Goal: Information Seeking & Learning: Learn about a topic

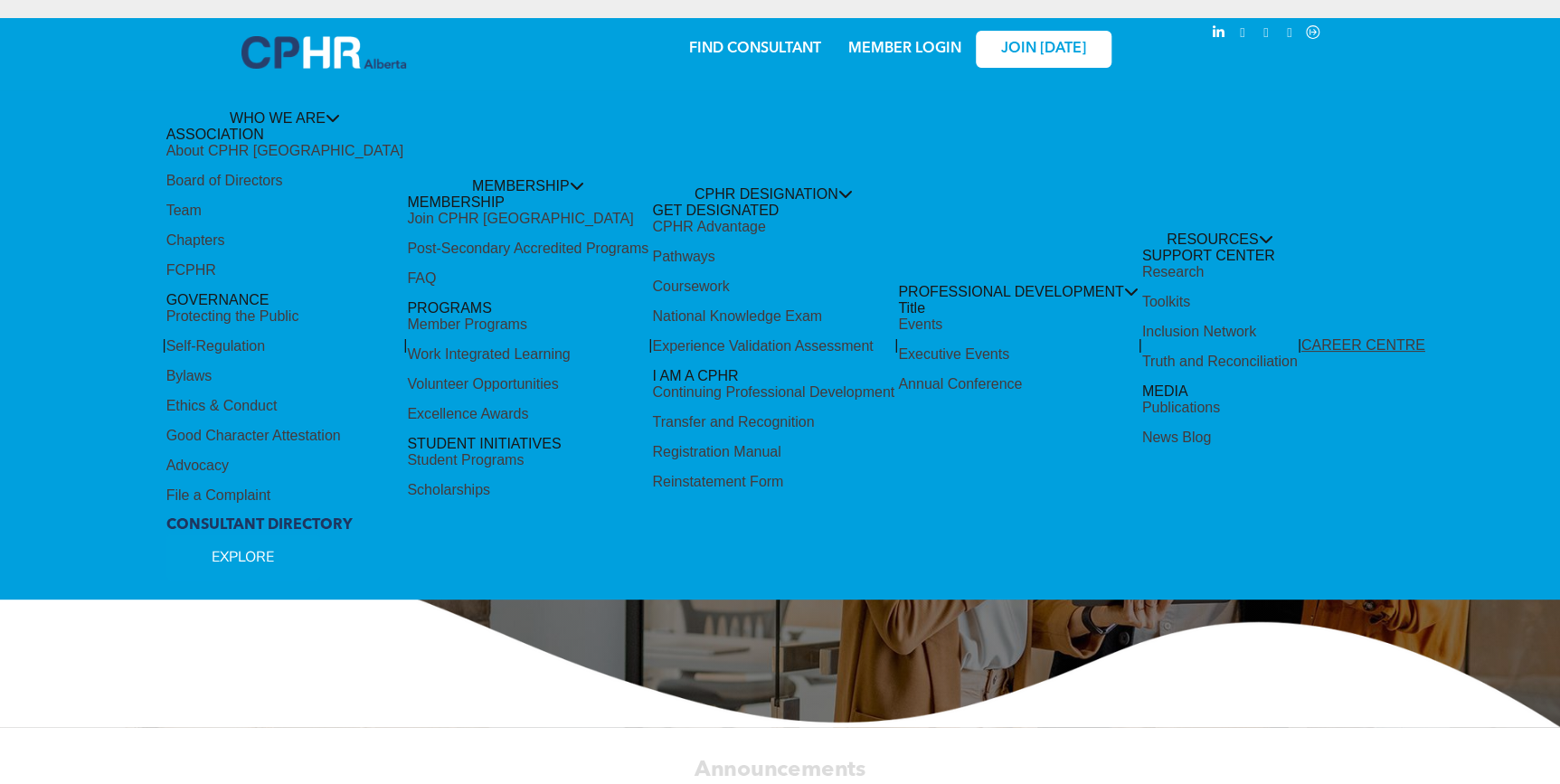
click at [539, 694] on div "Share by:" at bounding box center [725, 401] width 1450 height 784
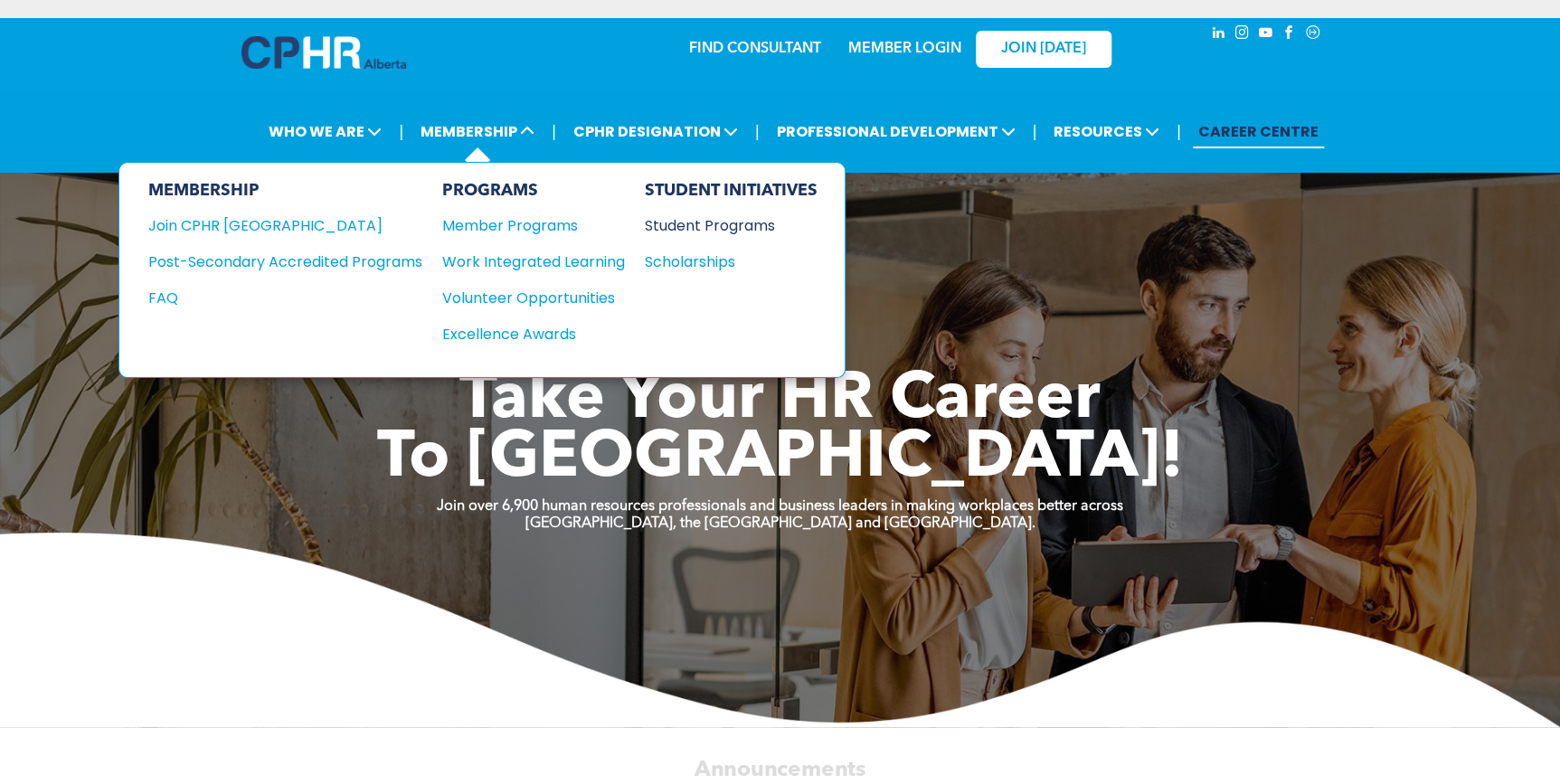
click at [705, 216] on div "Student Programs" at bounding box center [722, 225] width 155 height 23
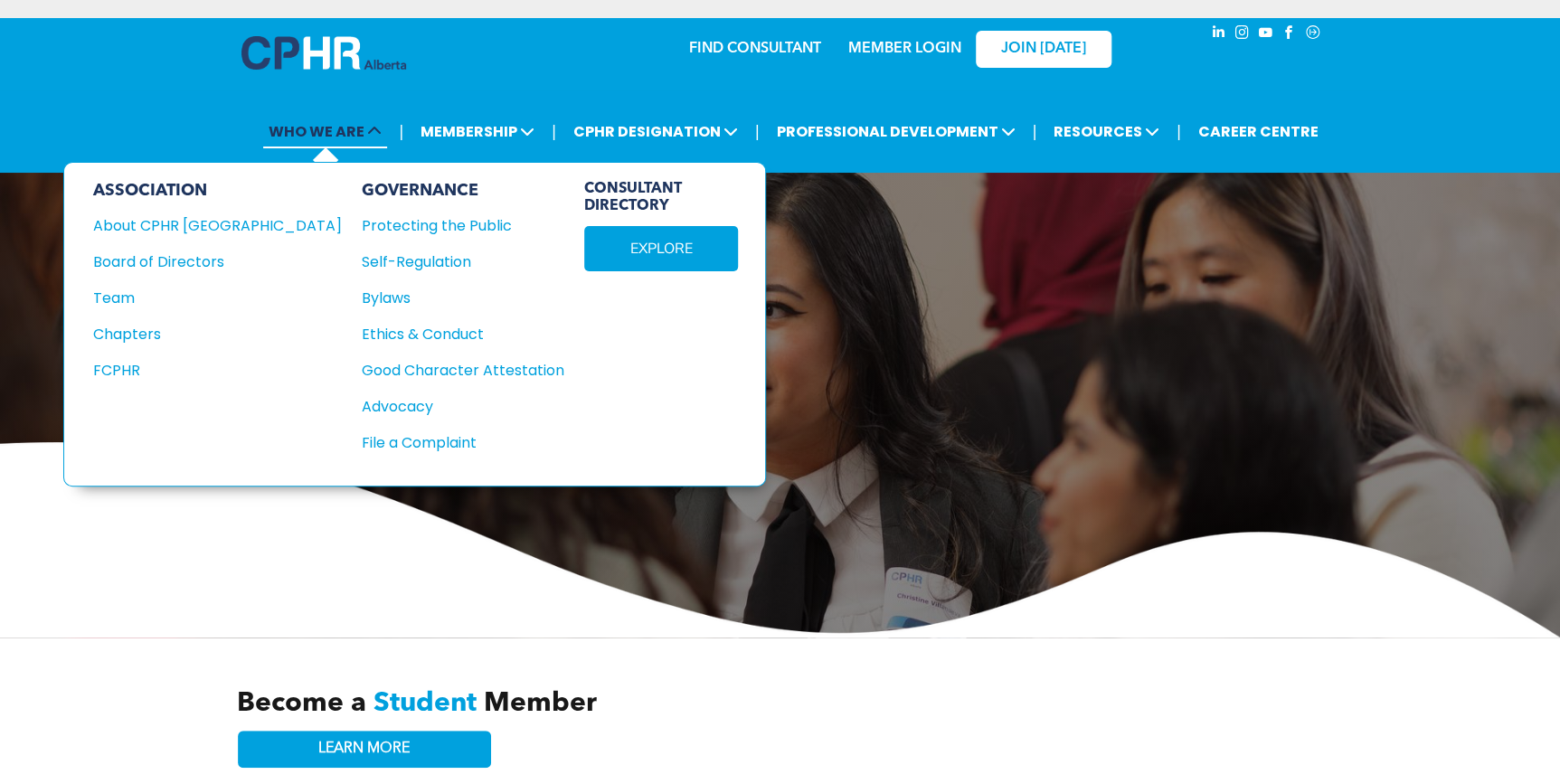
click at [333, 135] on span "WHO WE ARE" at bounding box center [324, 131] width 123 height 34
click at [127, 289] on div "Team" at bounding box center [205, 297] width 224 height 23
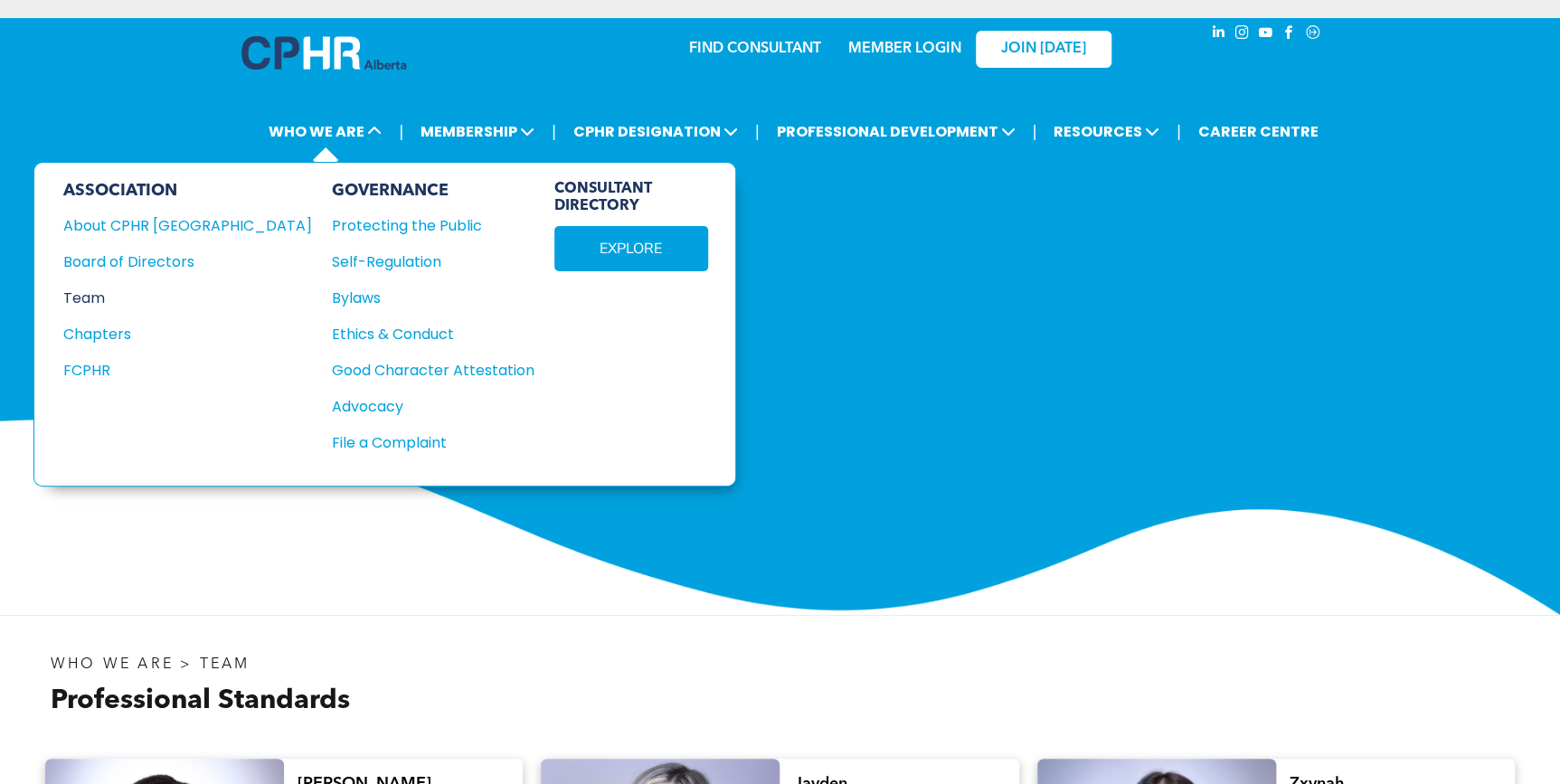
click at [96, 297] on div "Team" at bounding box center [175, 297] width 224 height 23
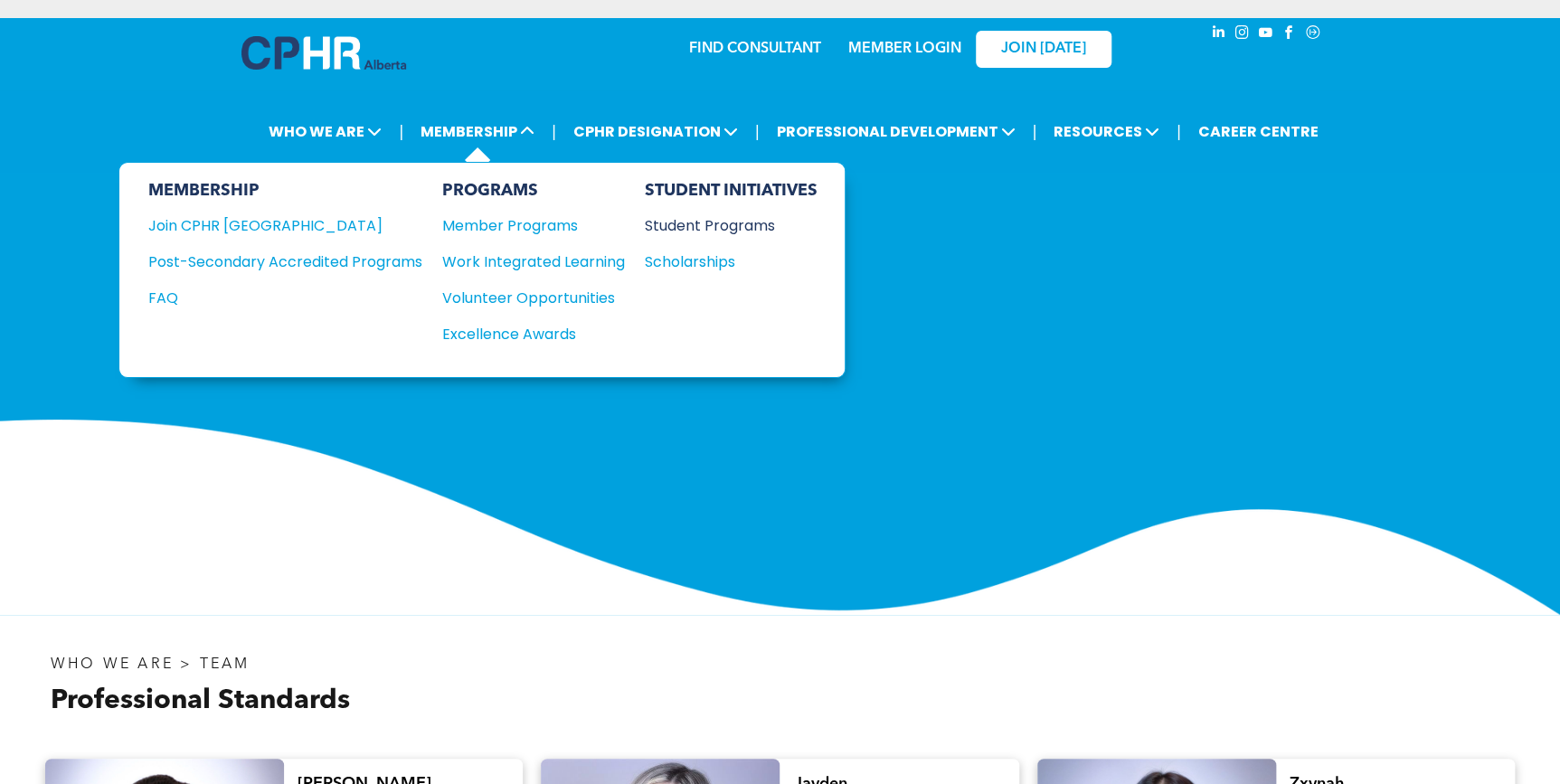
click at [688, 225] on div "Student Programs" at bounding box center [722, 225] width 155 height 23
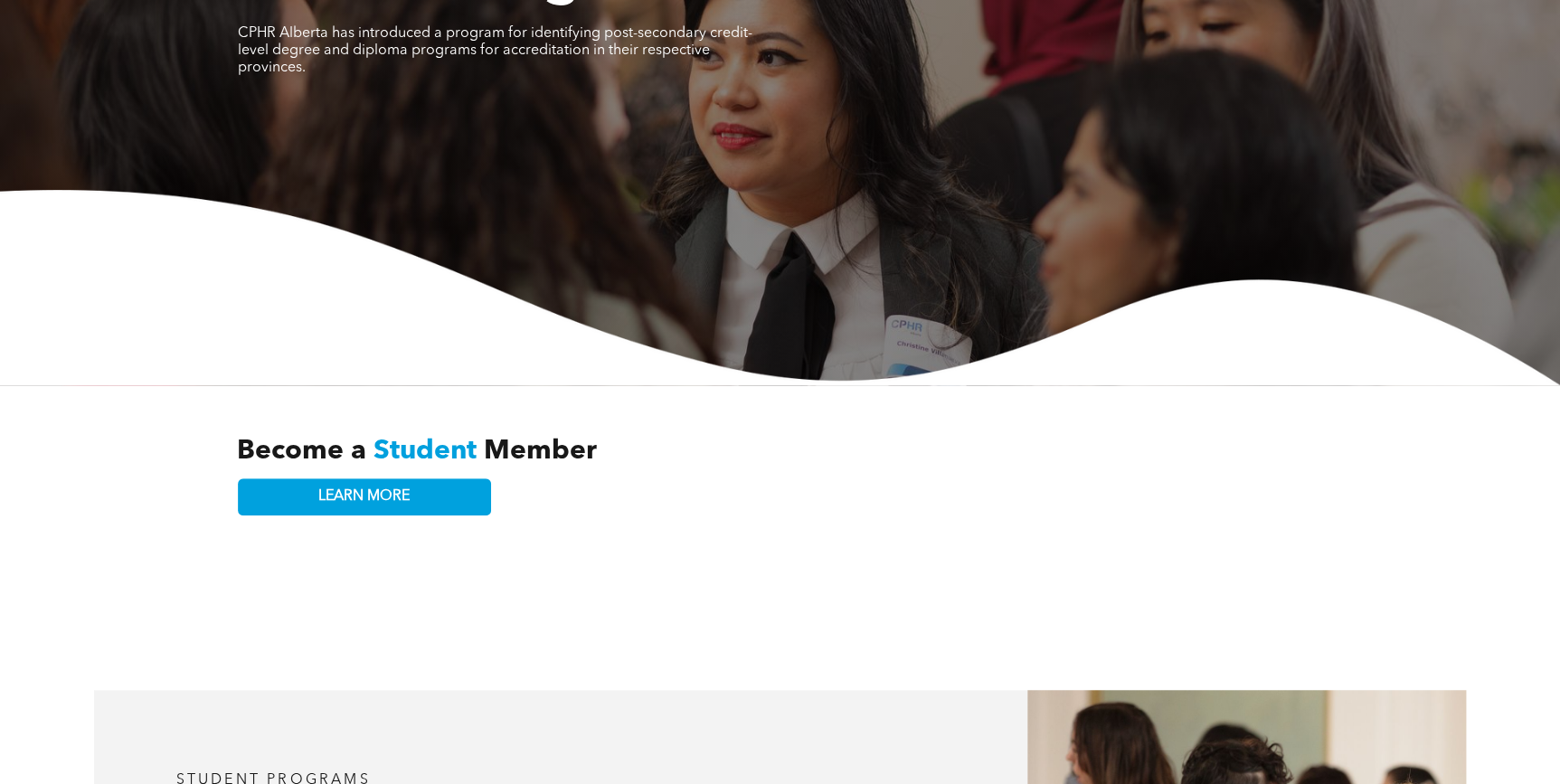
scroll to position [246, 0]
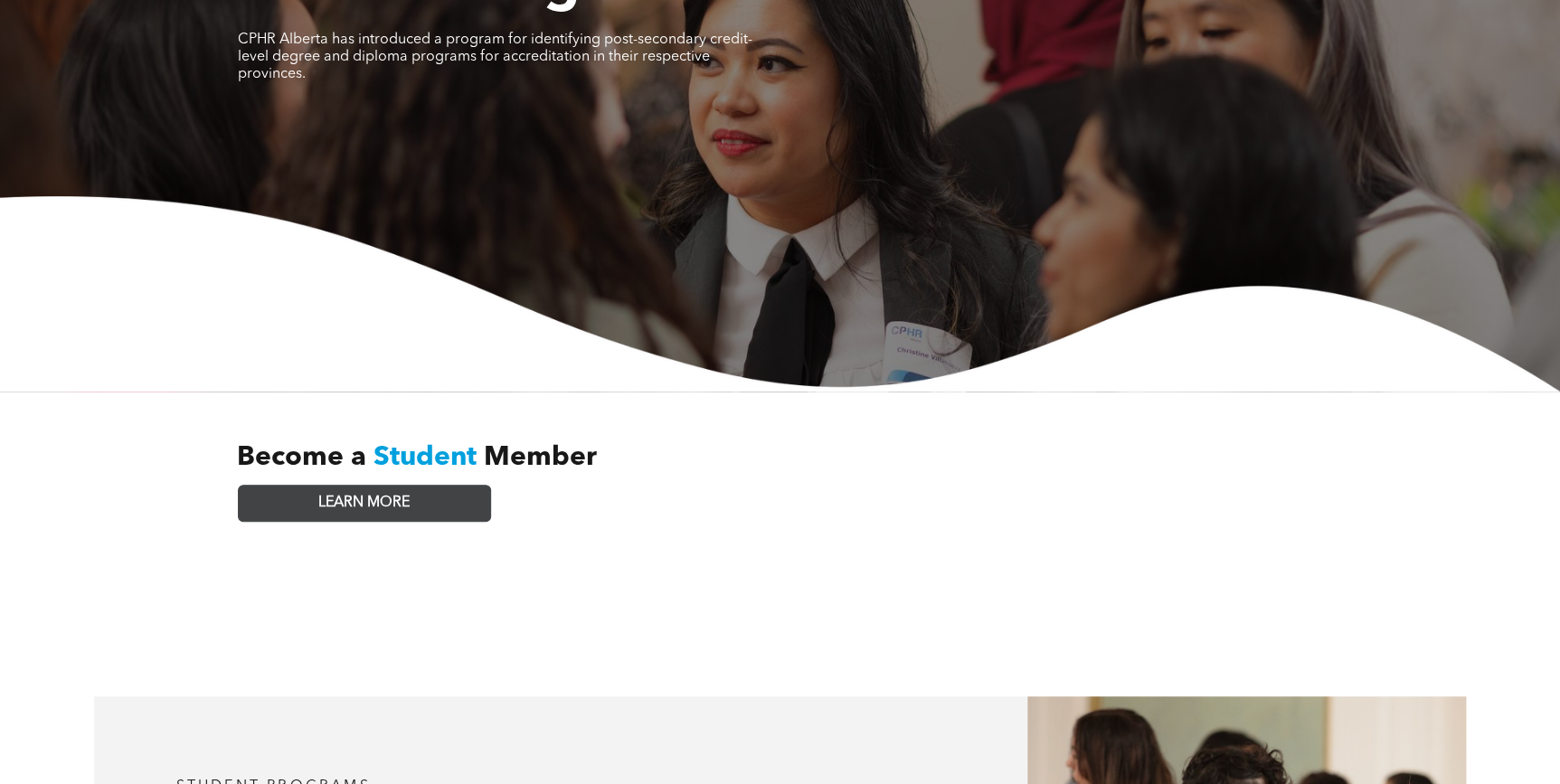
click at [465, 488] on link "LEARN MORE" at bounding box center [365, 504] width 253 height 38
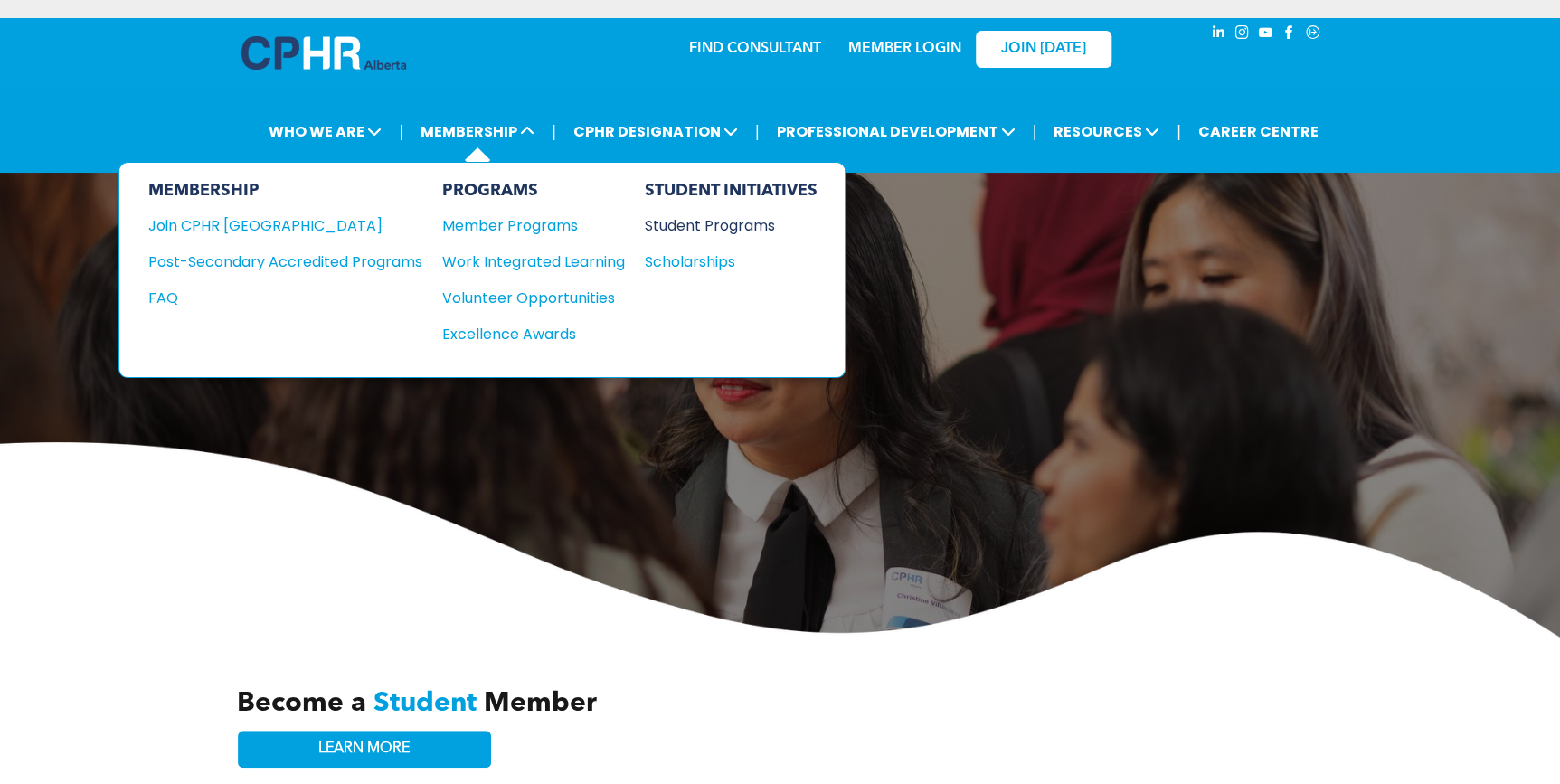
click at [709, 225] on div "Student Programs" at bounding box center [722, 225] width 155 height 23
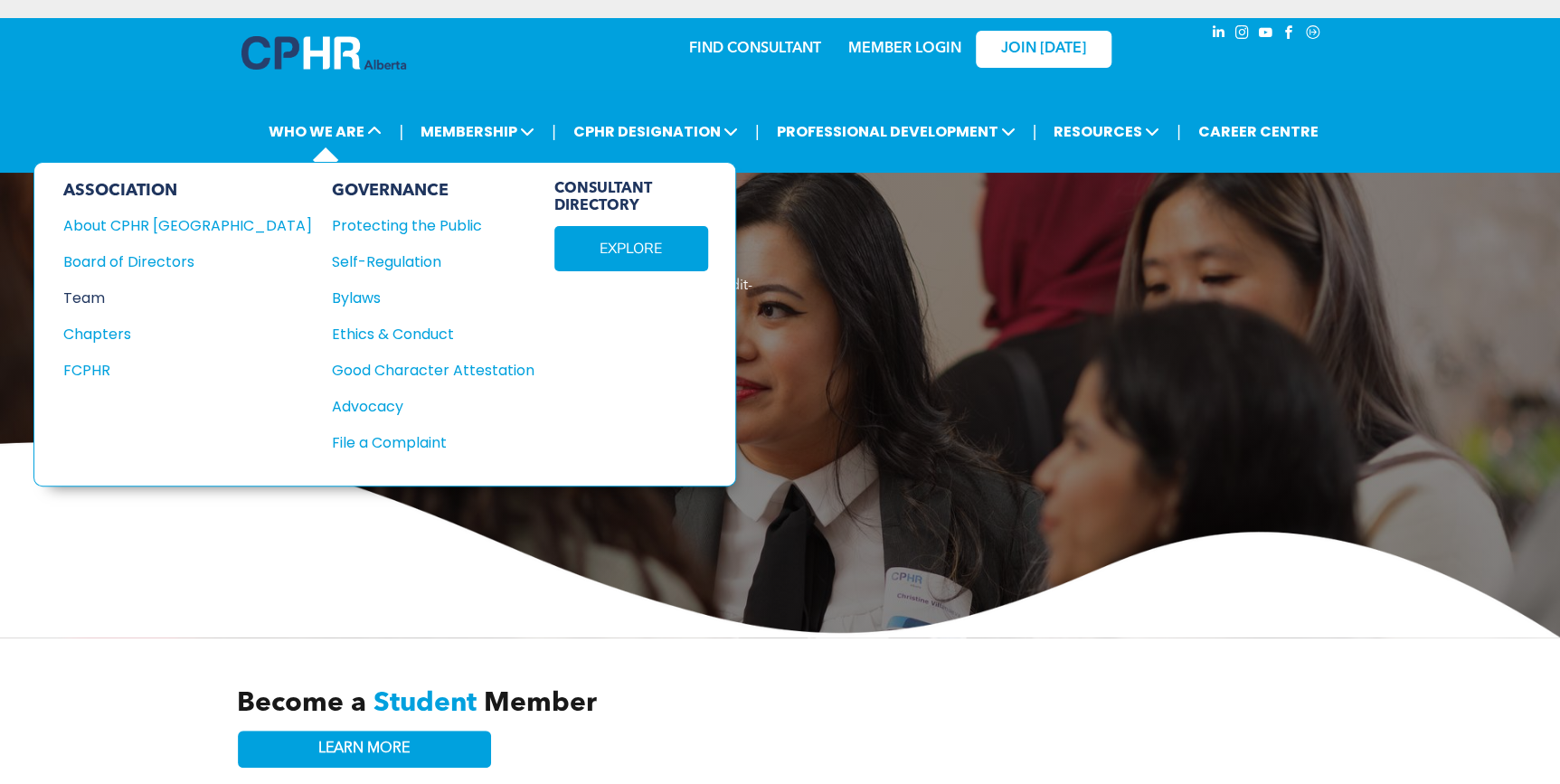
click at [102, 289] on div "Team" at bounding box center [175, 297] width 224 height 23
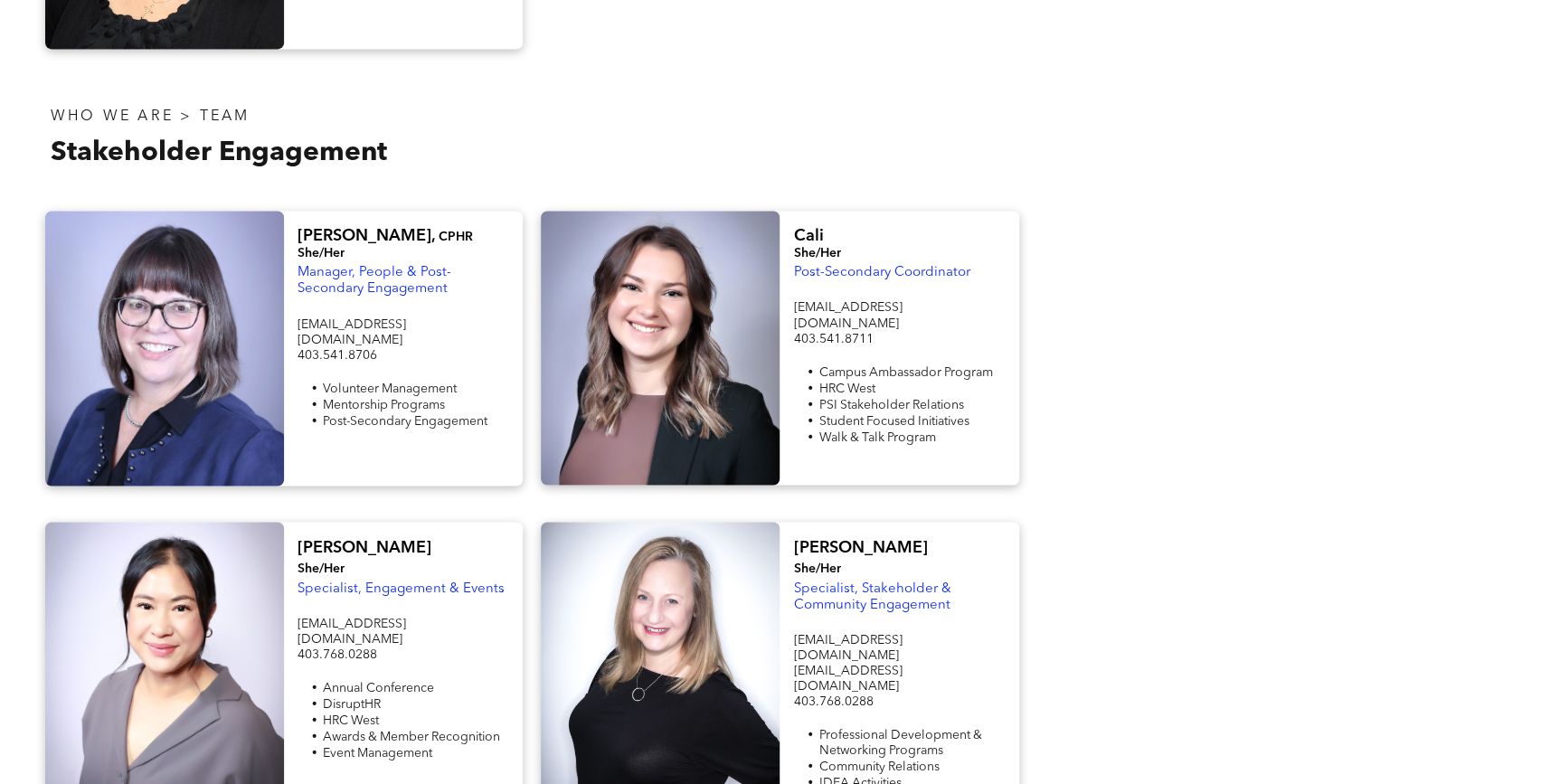
scroll to position [1396, 0]
